Goal: Transaction & Acquisition: Book appointment/travel/reservation

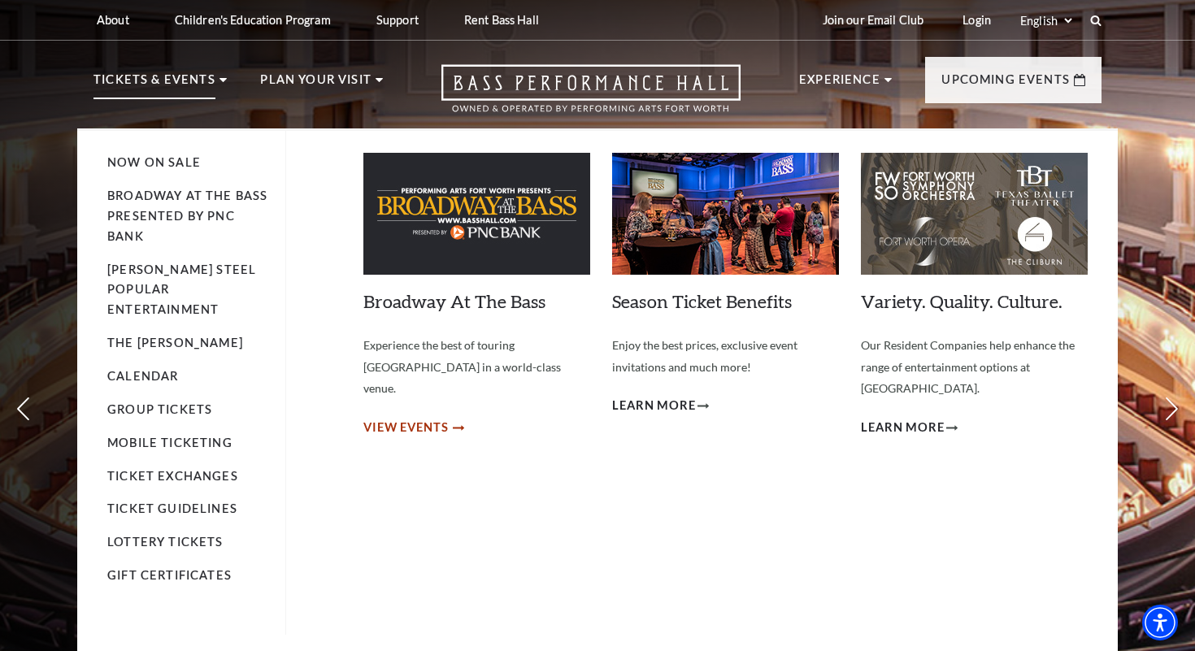
click at [411, 418] on span "View Events" at bounding box center [405, 428] width 85 height 20
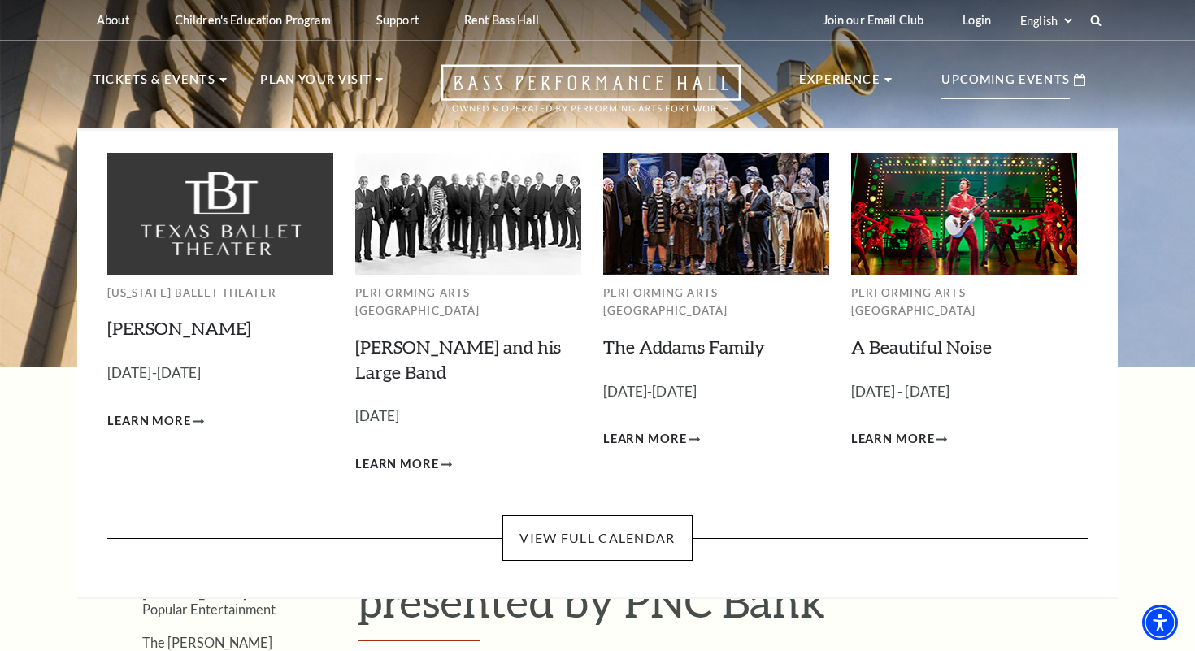
click at [971, 80] on p "Upcoming Events" at bounding box center [1005, 84] width 128 height 29
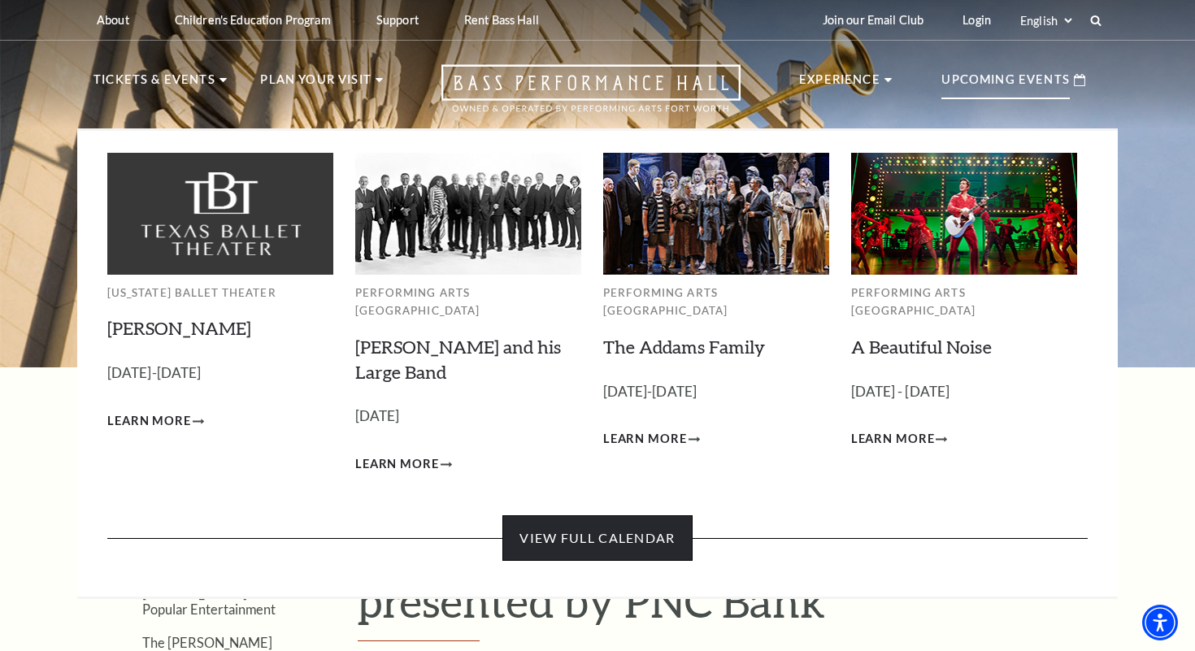
click at [597, 524] on link "View Full Calendar" at bounding box center [596, 538] width 189 height 46
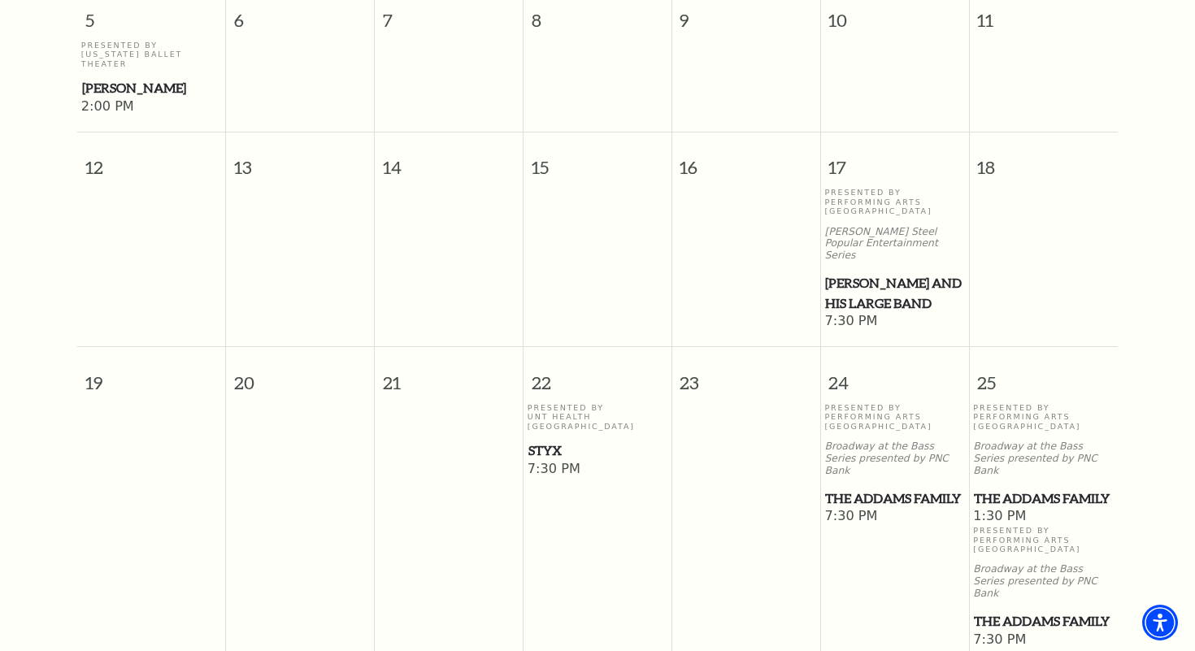
scroll to position [783, 0]
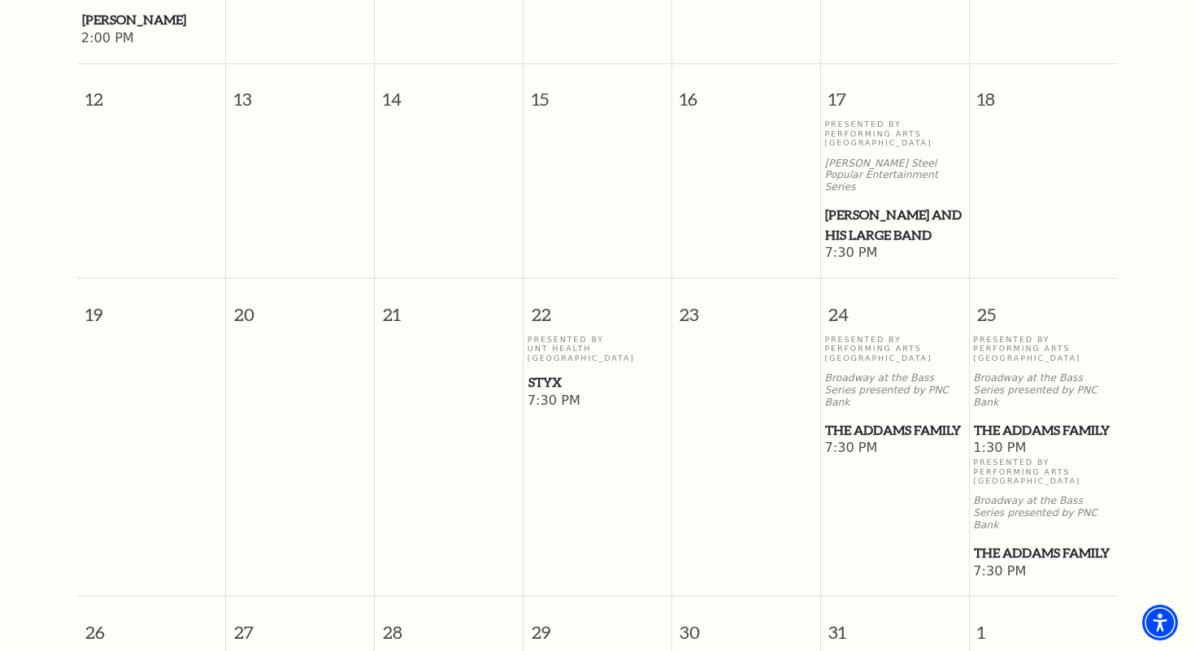
click at [993, 420] on span "The Addams Family" at bounding box center [1043, 430] width 139 height 20
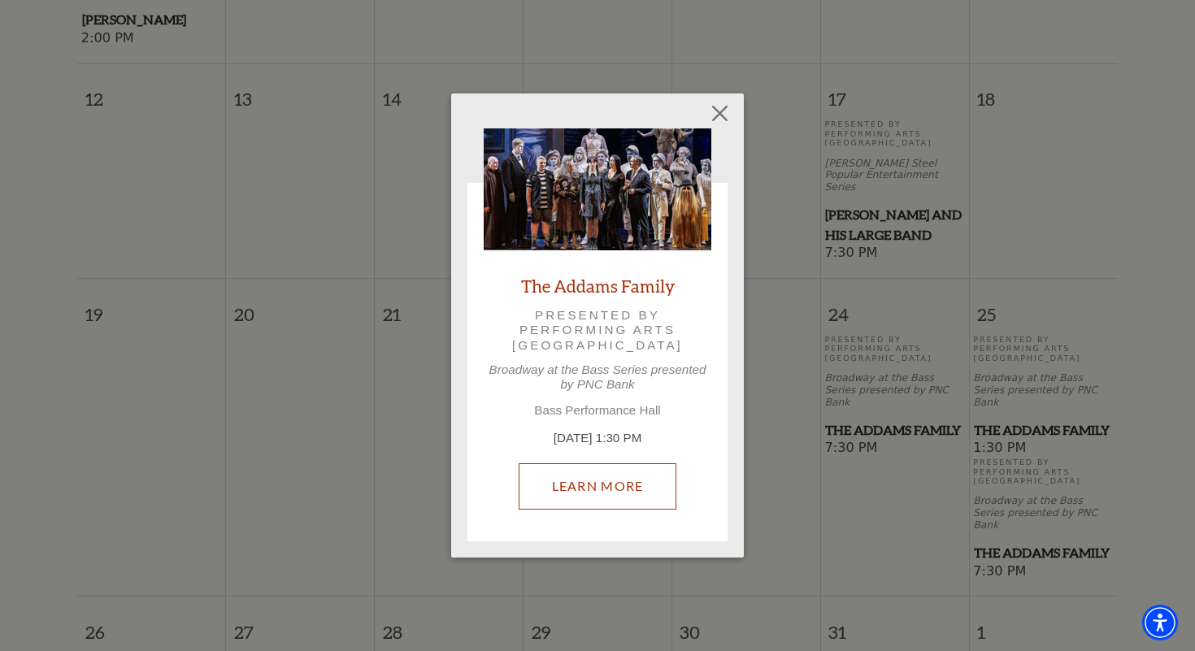
click at [626, 483] on link "Learn More" at bounding box center [598, 486] width 159 height 46
